Goal: Transaction & Acquisition: Download file/media

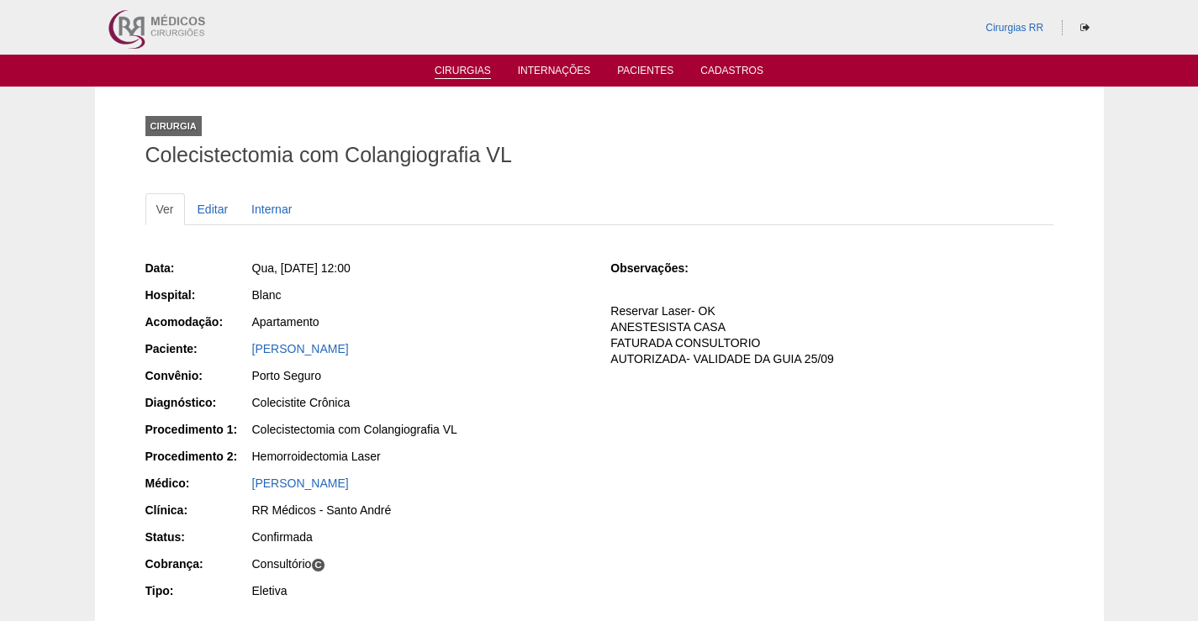
click at [452, 70] on link "Cirurgias" at bounding box center [463, 72] width 56 height 14
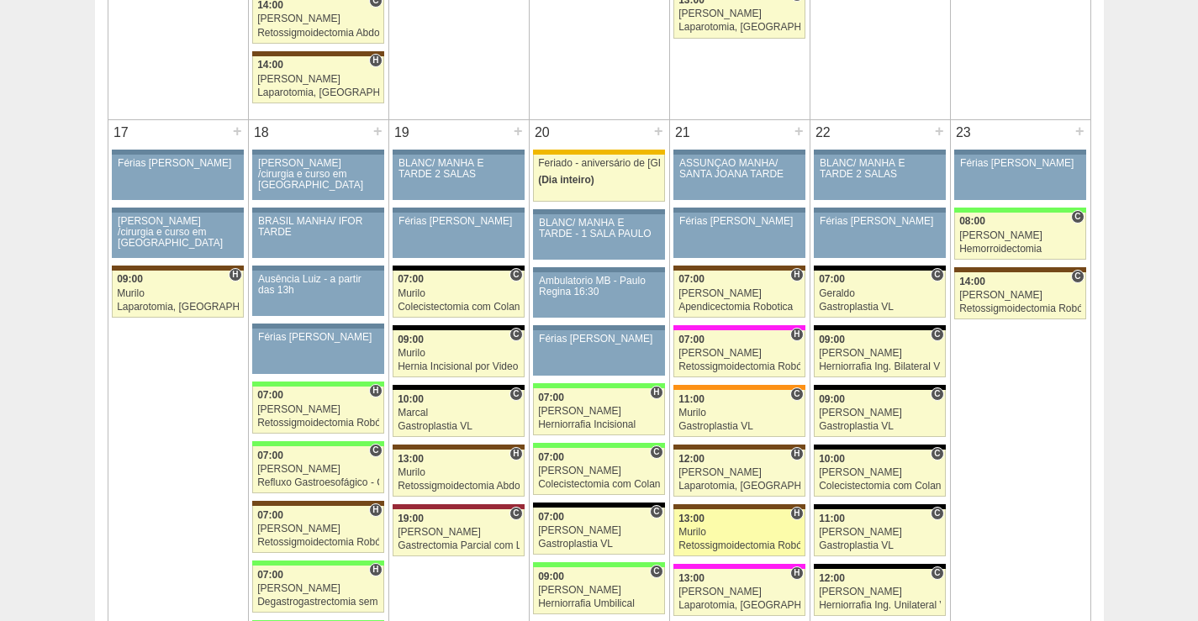
scroll to position [2689, 0]
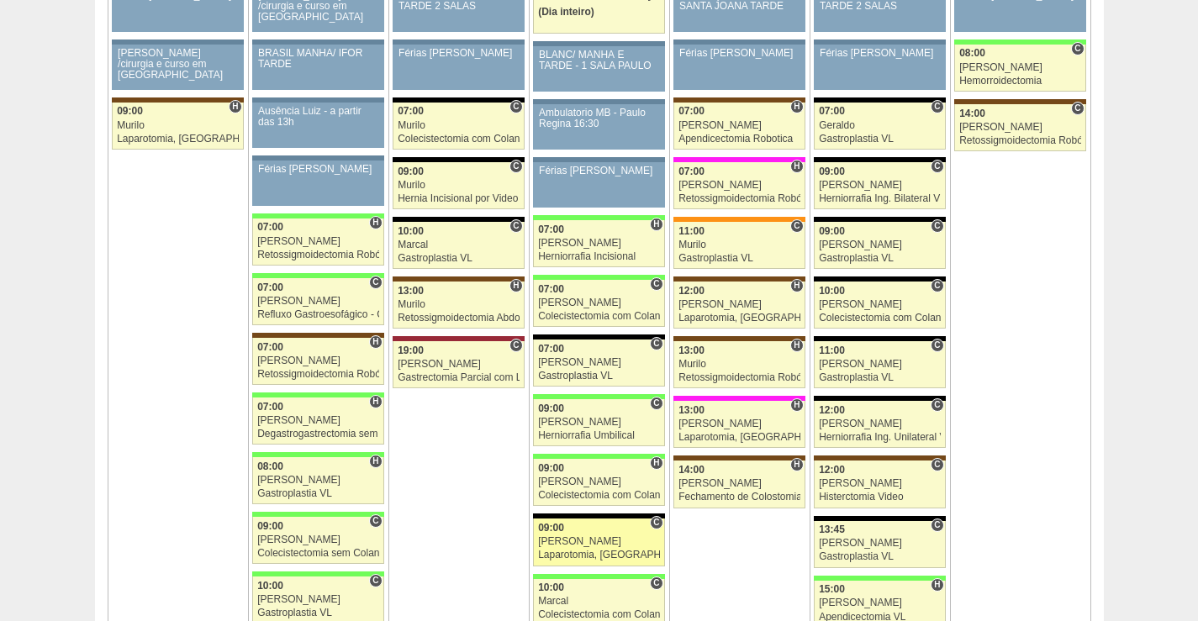
click at [588, 542] on div "[PERSON_NAME]" at bounding box center [599, 541] width 122 height 11
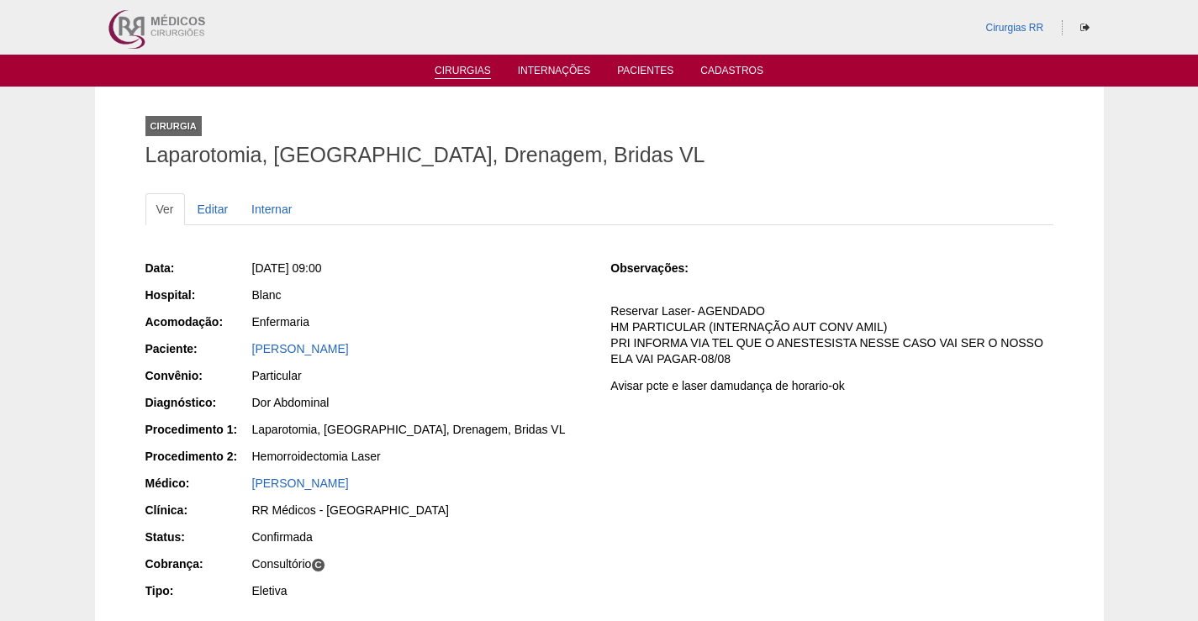
click at [461, 65] on link "Cirurgias" at bounding box center [463, 72] width 56 height 14
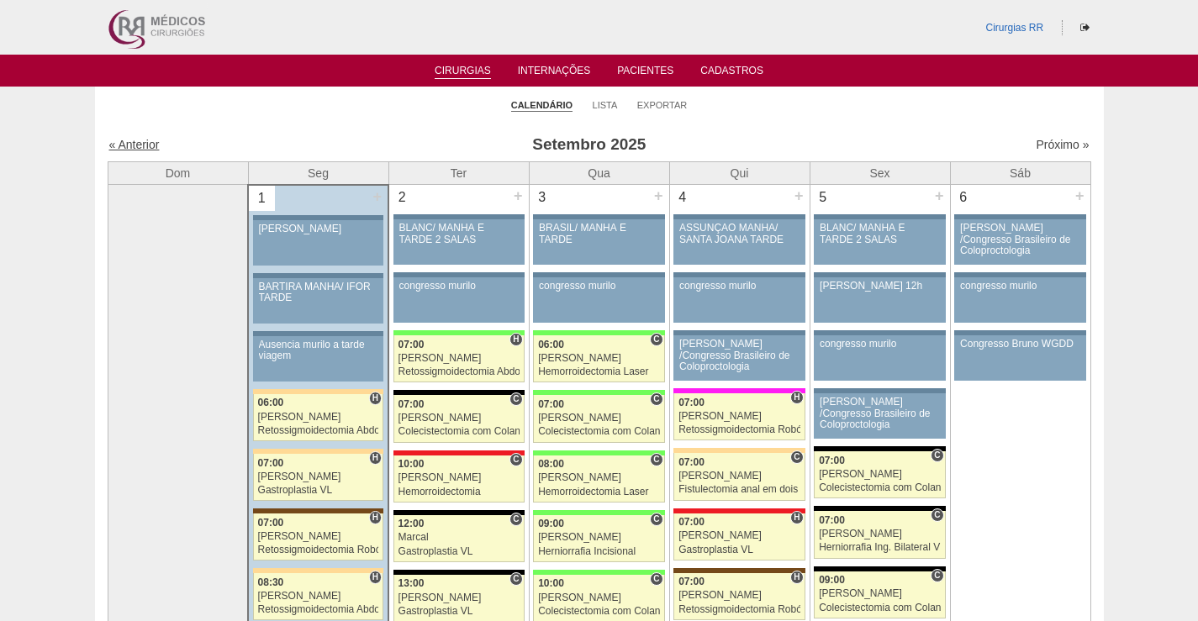
click at [149, 146] on link "« Anterior" at bounding box center [134, 144] width 50 height 13
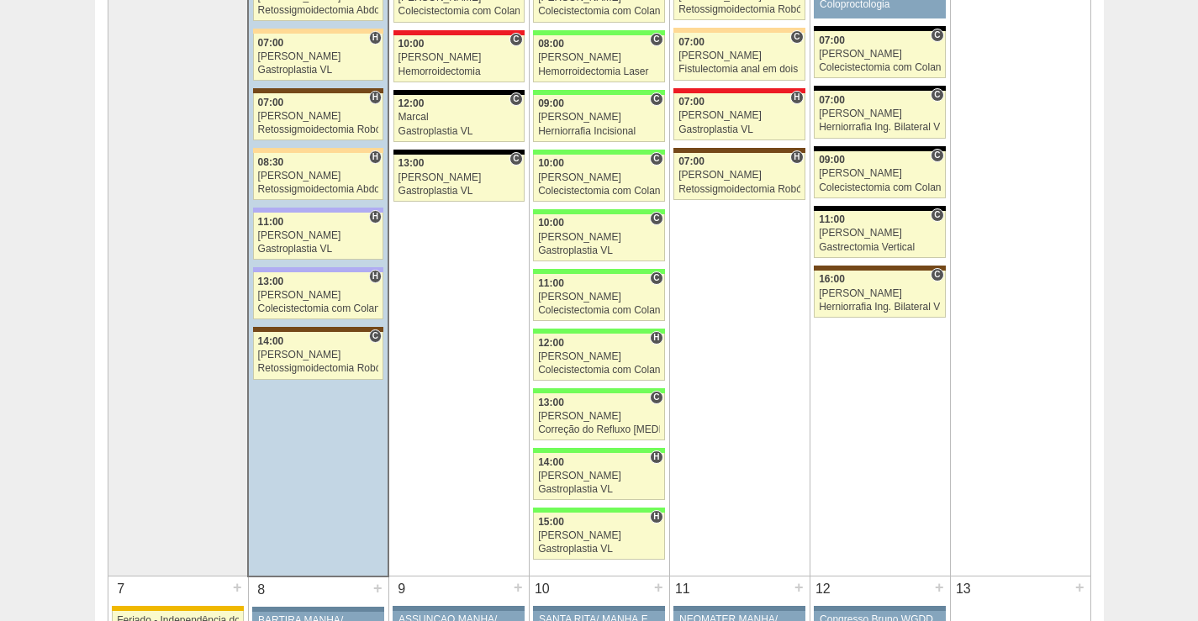
scroll to position [666, 0]
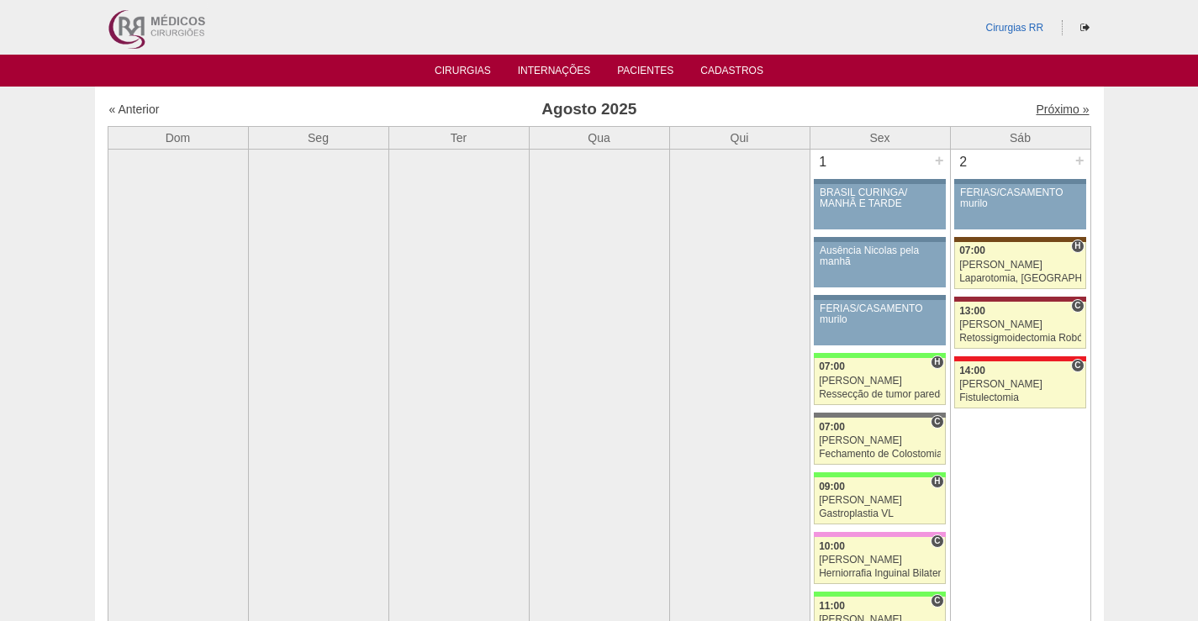
click at [1047, 105] on link "Próximo »" at bounding box center [1061, 109] width 53 height 13
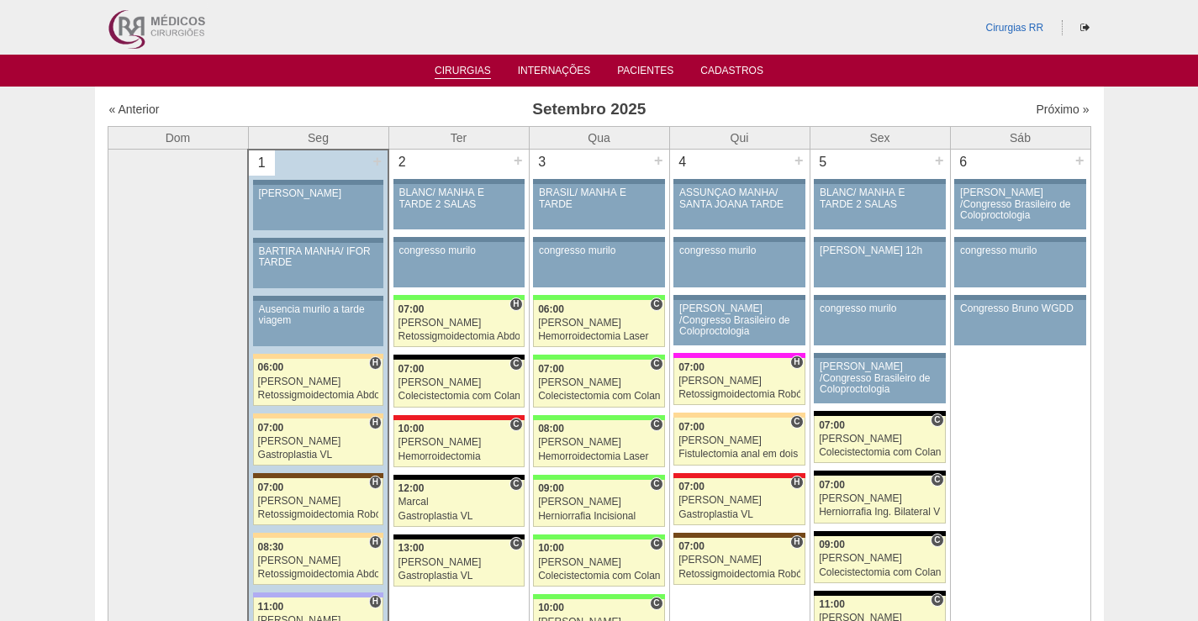
click at [456, 70] on link "Cirurgias" at bounding box center [463, 72] width 56 height 14
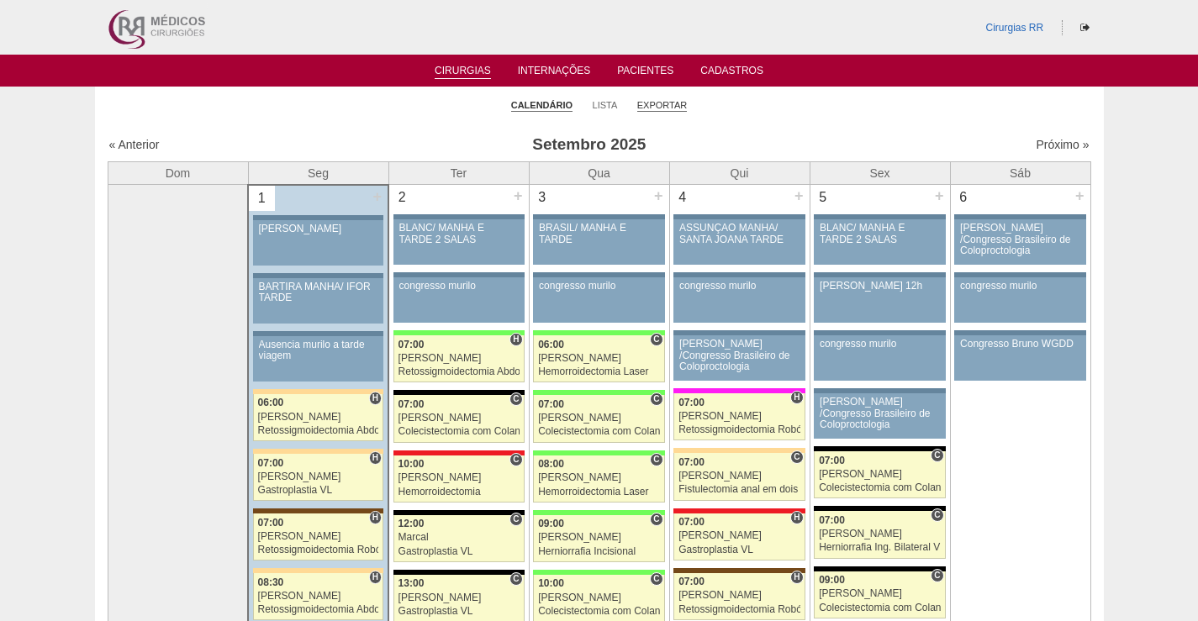
click at [651, 105] on link "Exportar" at bounding box center [662, 105] width 50 height 13
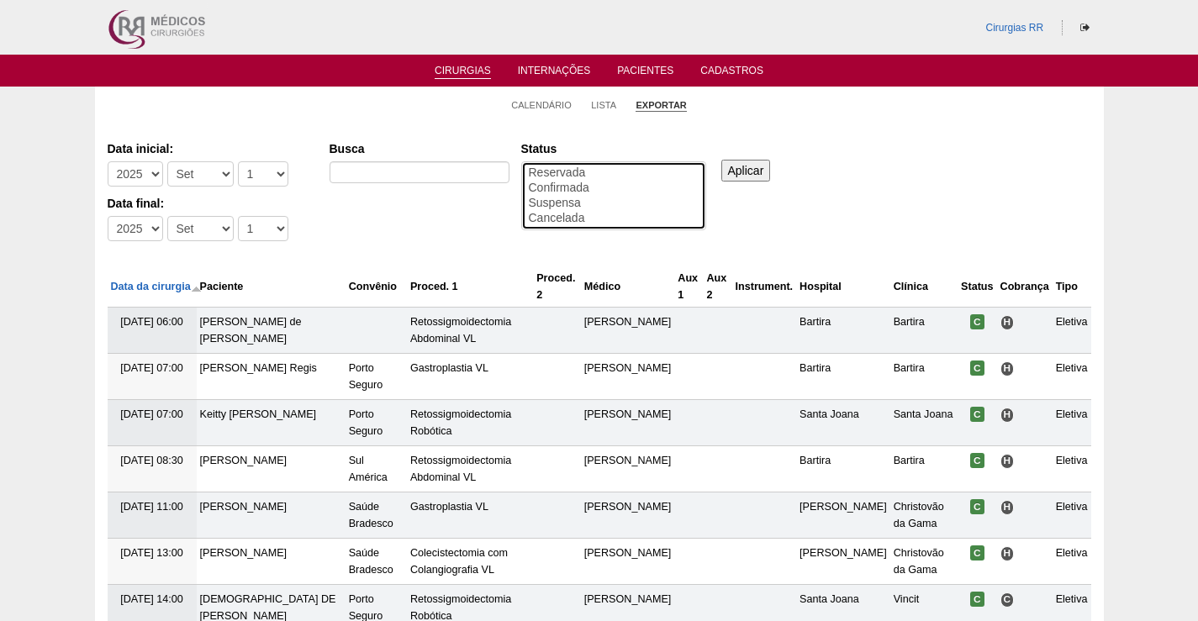
drag, startPoint x: 557, startPoint y: 188, endPoint x: 629, endPoint y: 192, distance: 71.5
select select "conf"
click at [558, 188] on option "Confirmada" at bounding box center [613, 188] width 173 height 15
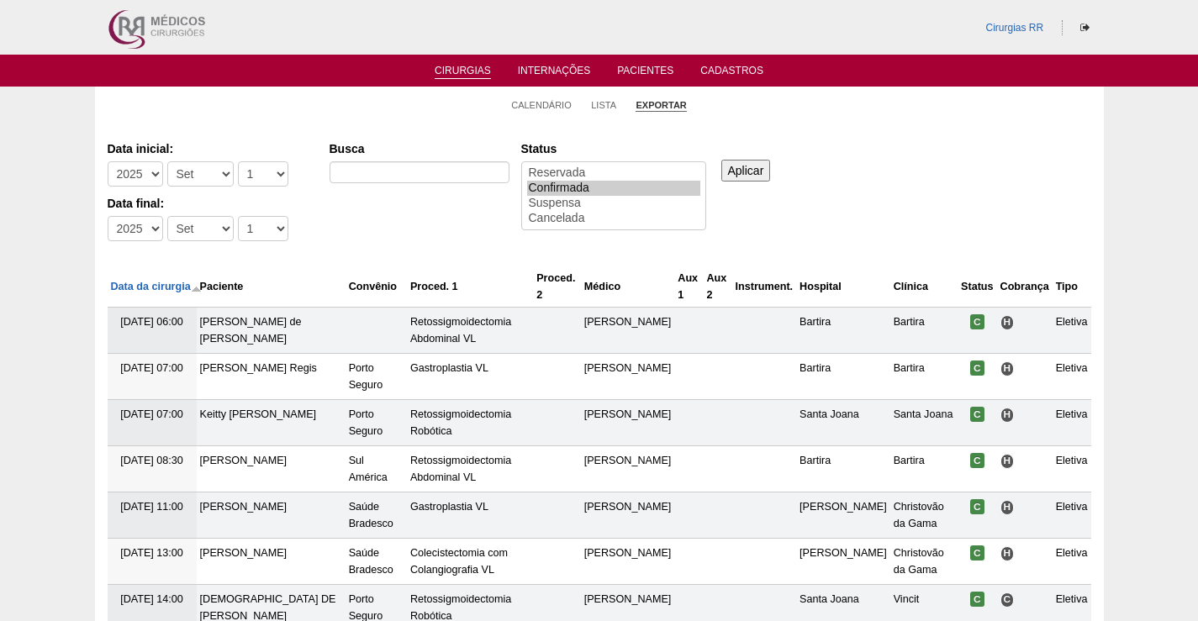
click at [739, 174] on input "Aplicar" at bounding box center [746, 171] width 50 height 22
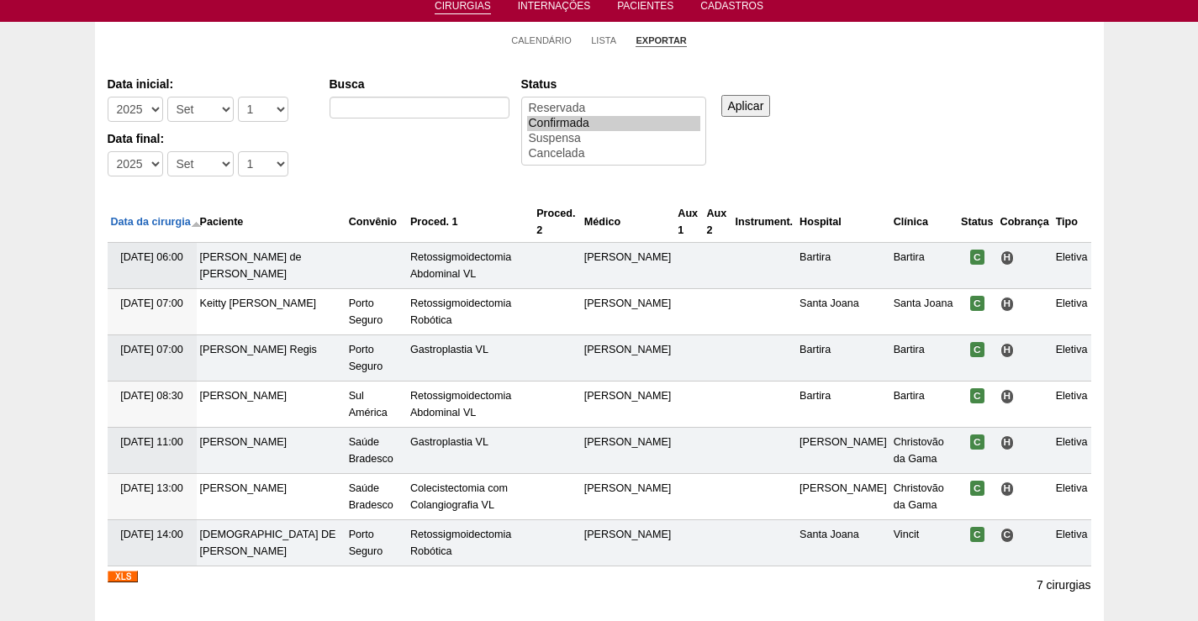
scroll to position [174, 0]
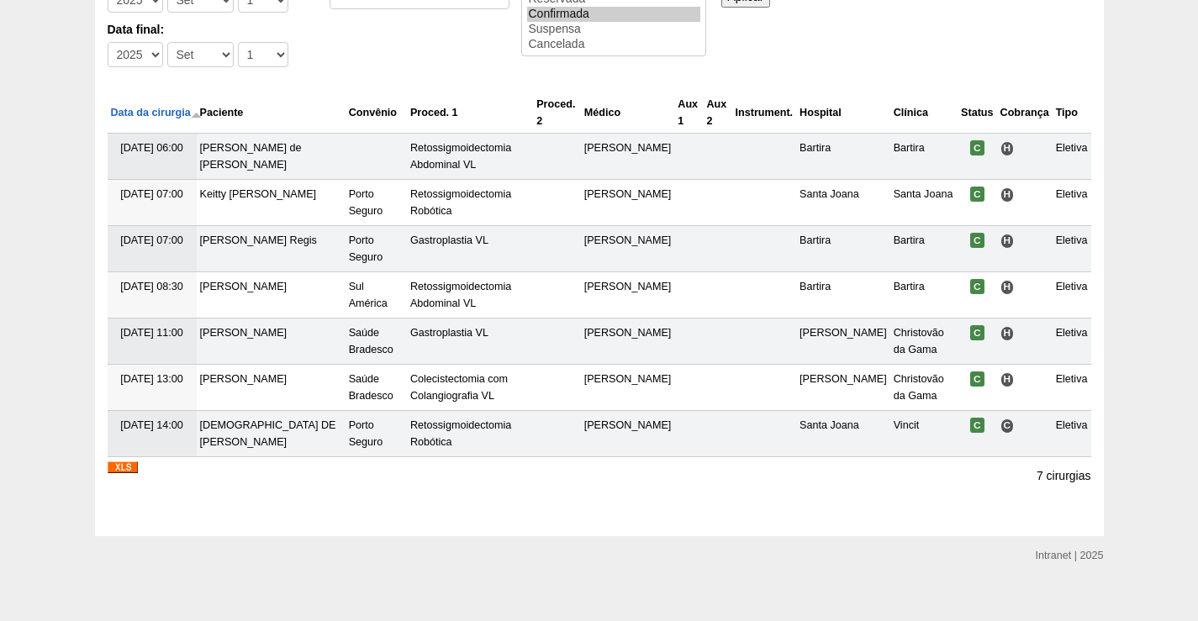
click at [127, 461] on img at bounding box center [123, 467] width 30 height 12
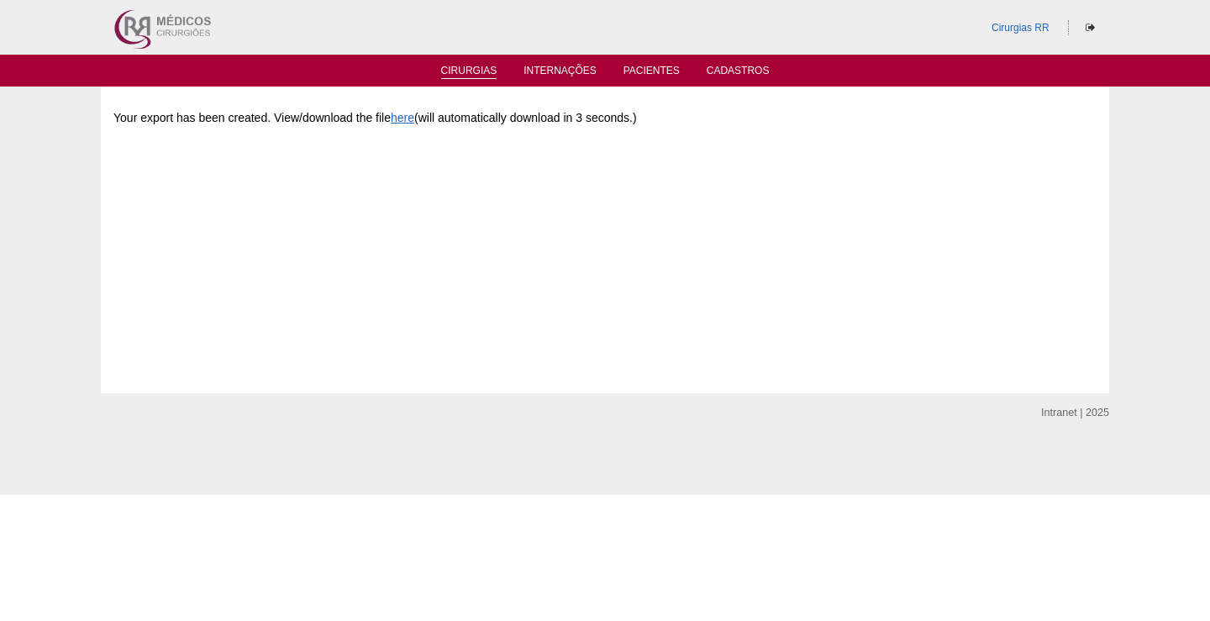
click at [475, 63] on li "Cirurgias" at bounding box center [469, 69] width 80 height 13
click at [461, 75] on link "Cirurgias" at bounding box center [469, 72] width 56 height 14
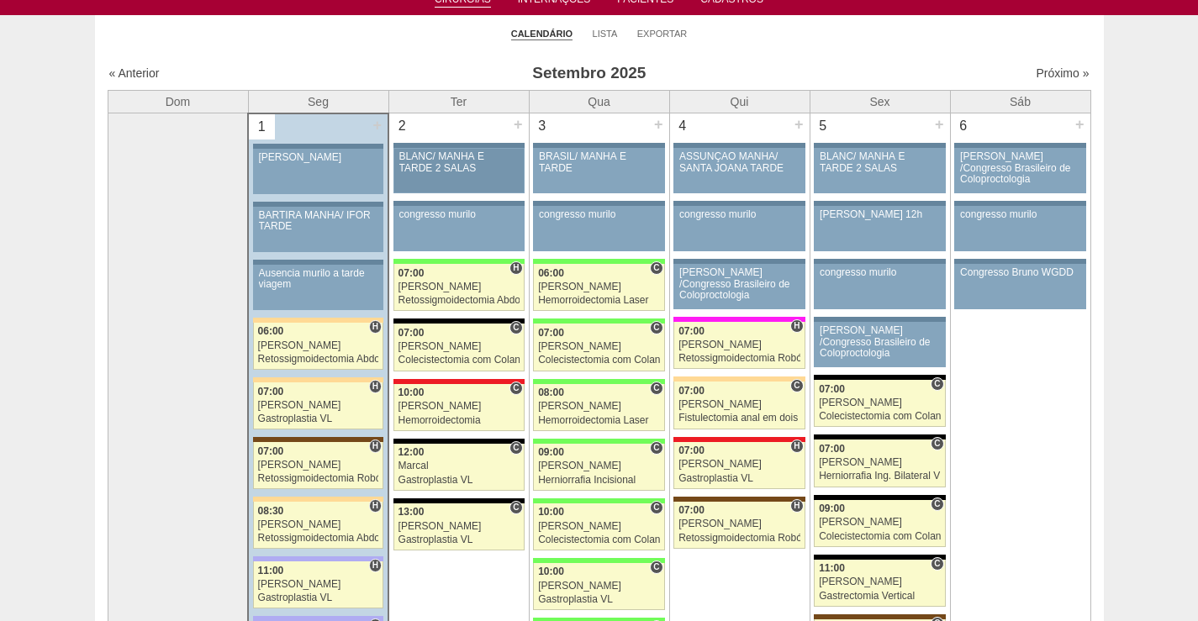
scroll to position [252, 0]
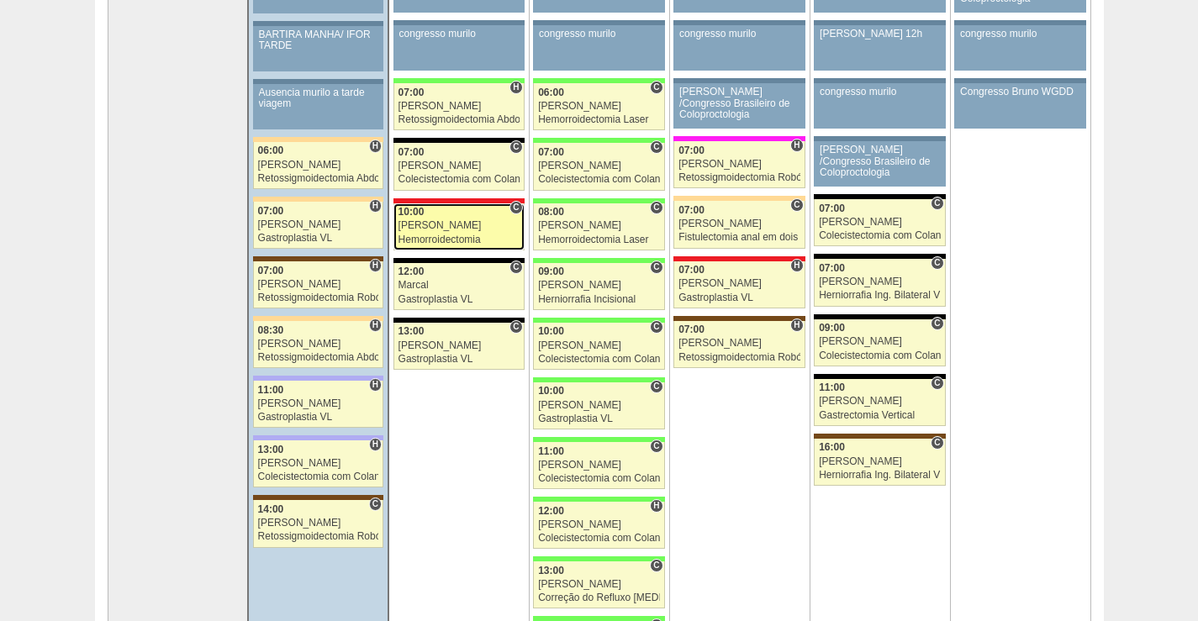
drag, startPoint x: 528, startPoint y: 654, endPoint x: 547, endPoint y: 654, distance: 19.3
drag, startPoint x: 547, startPoint y: 654, endPoint x: 1053, endPoint y: 352, distance: 589.1
click at [1069, 339] on td "6 + 88341 Renato Barretto Renato /Congresso Brasileiro de Coloproctologia Pacie…" at bounding box center [1020, 339] width 140 height 812
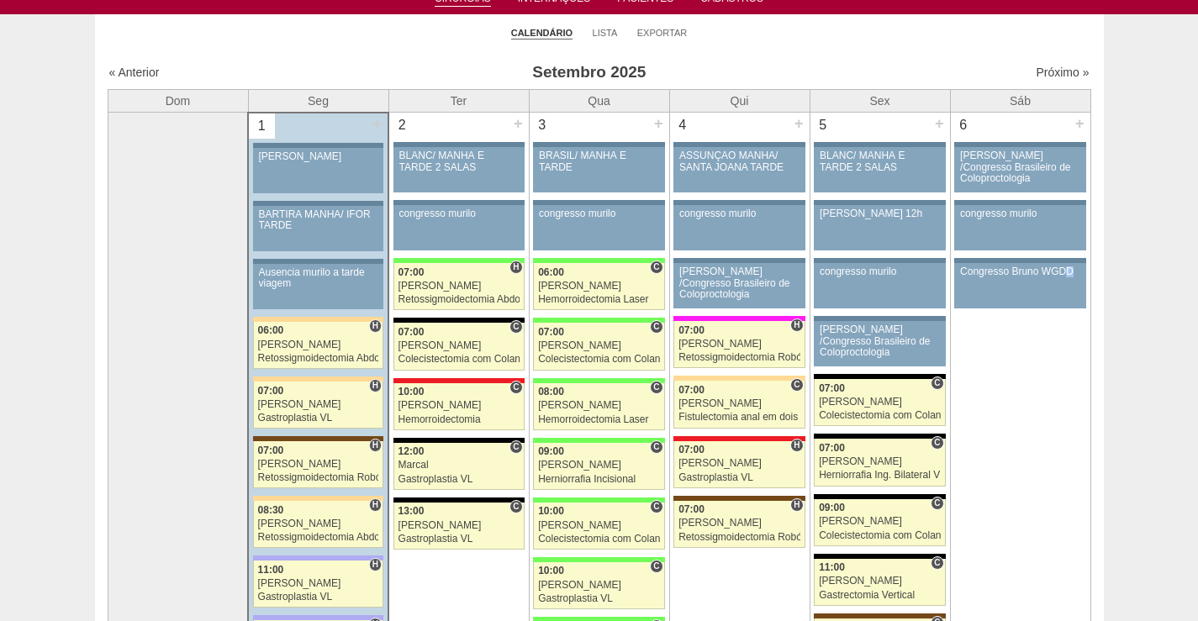
scroll to position [0, 0]
